Goal: Task Accomplishment & Management: Manage account settings

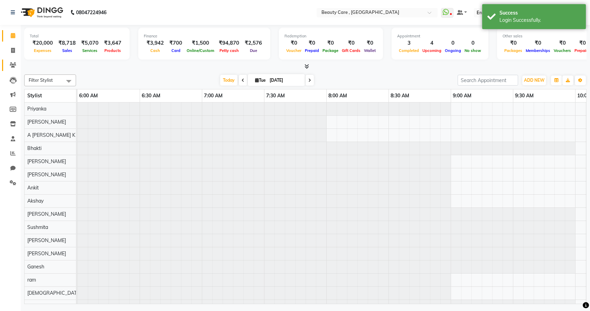
click at [10, 66] on icon at bounding box center [13, 64] width 7 height 5
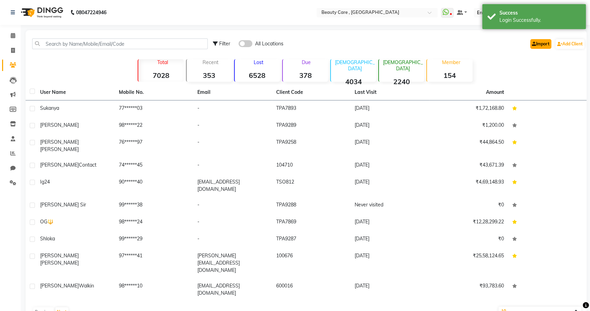
click at [535, 45] on link "Import" at bounding box center [541, 44] width 21 height 10
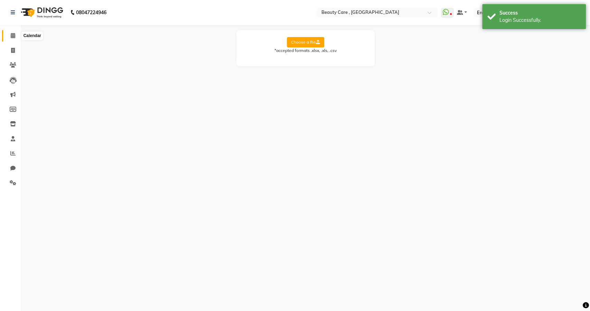
click at [13, 36] on icon at bounding box center [13, 35] width 4 height 5
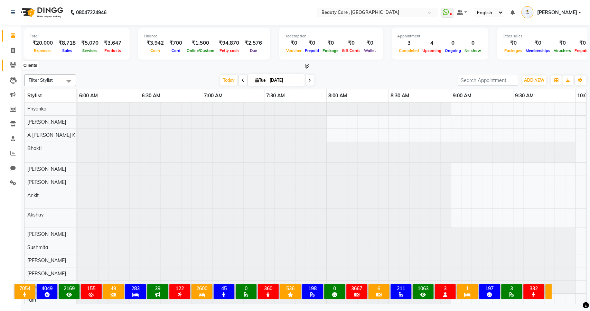
click at [12, 66] on icon at bounding box center [13, 64] width 7 height 5
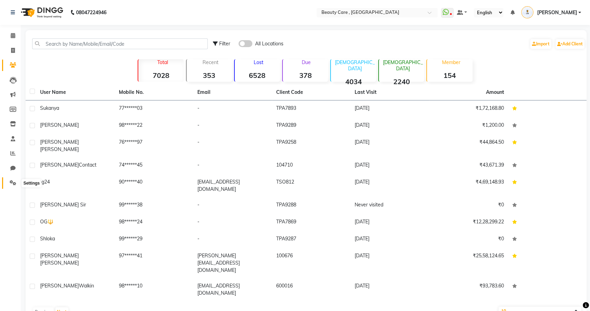
click at [12, 185] on icon at bounding box center [13, 182] width 7 height 5
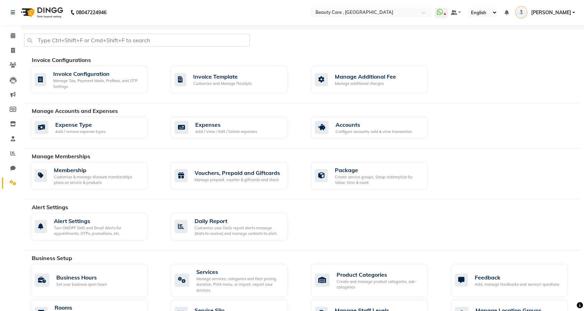
click at [566, 13] on span "[PERSON_NAME]" at bounding box center [551, 12] width 40 height 7
click at [542, 46] on link "Sign out" at bounding box center [539, 49] width 63 height 11
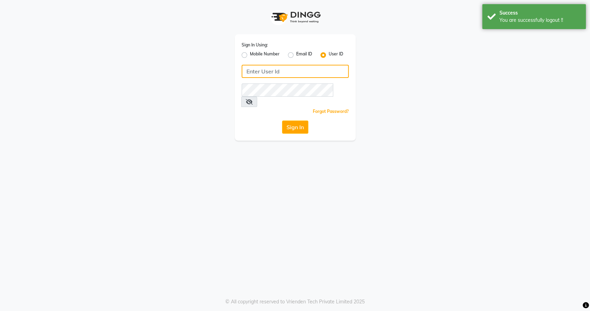
click at [279, 71] on input "Username" at bounding box center [295, 71] width 107 height 13
type input "rosh&roys"
click at [293, 120] on button "Sign In" at bounding box center [295, 126] width 26 height 13
